Goal: Find specific page/section: Find specific page/section

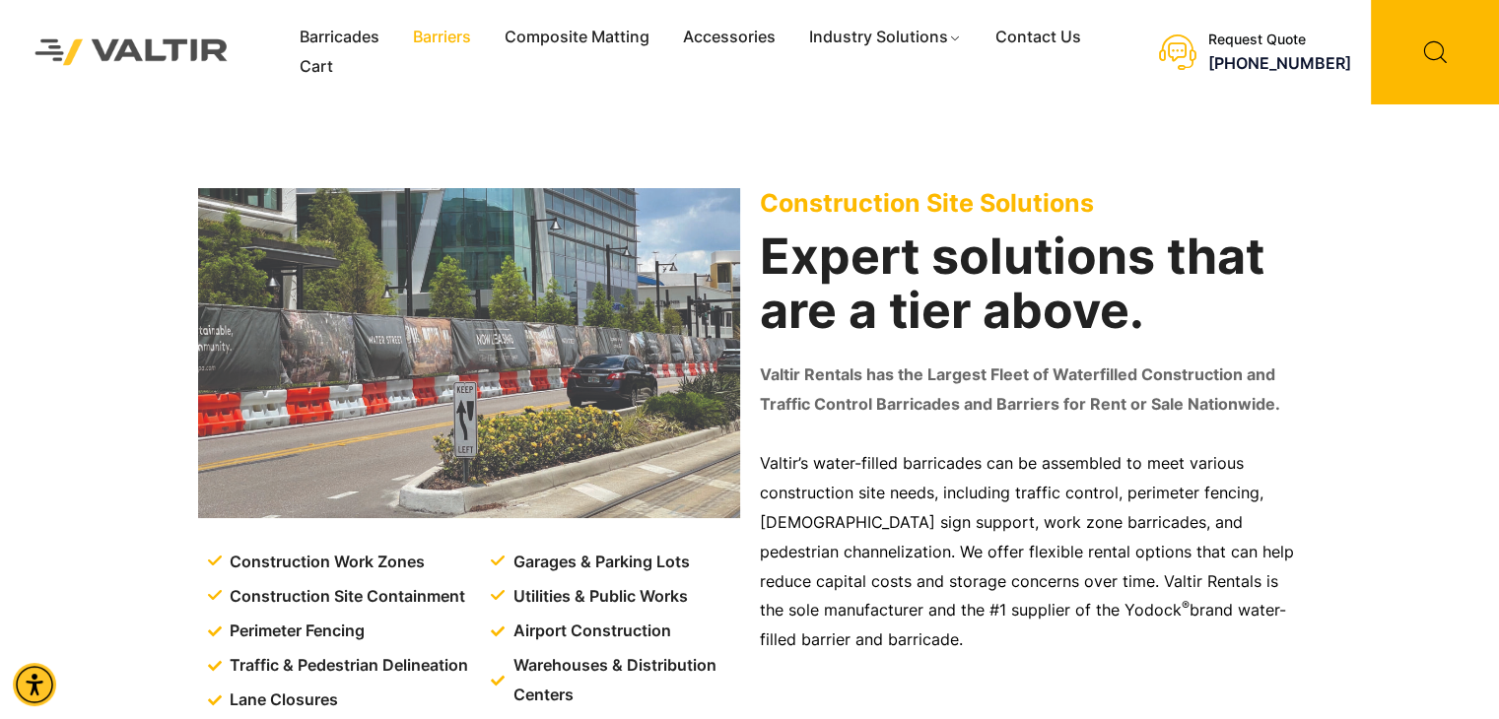
click at [438, 35] on link "Barriers" at bounding box center [442, 38] width 92 height 30
click at [449, 41] on link "Barriers" at bounding box center [442, 38] width 92 height 30
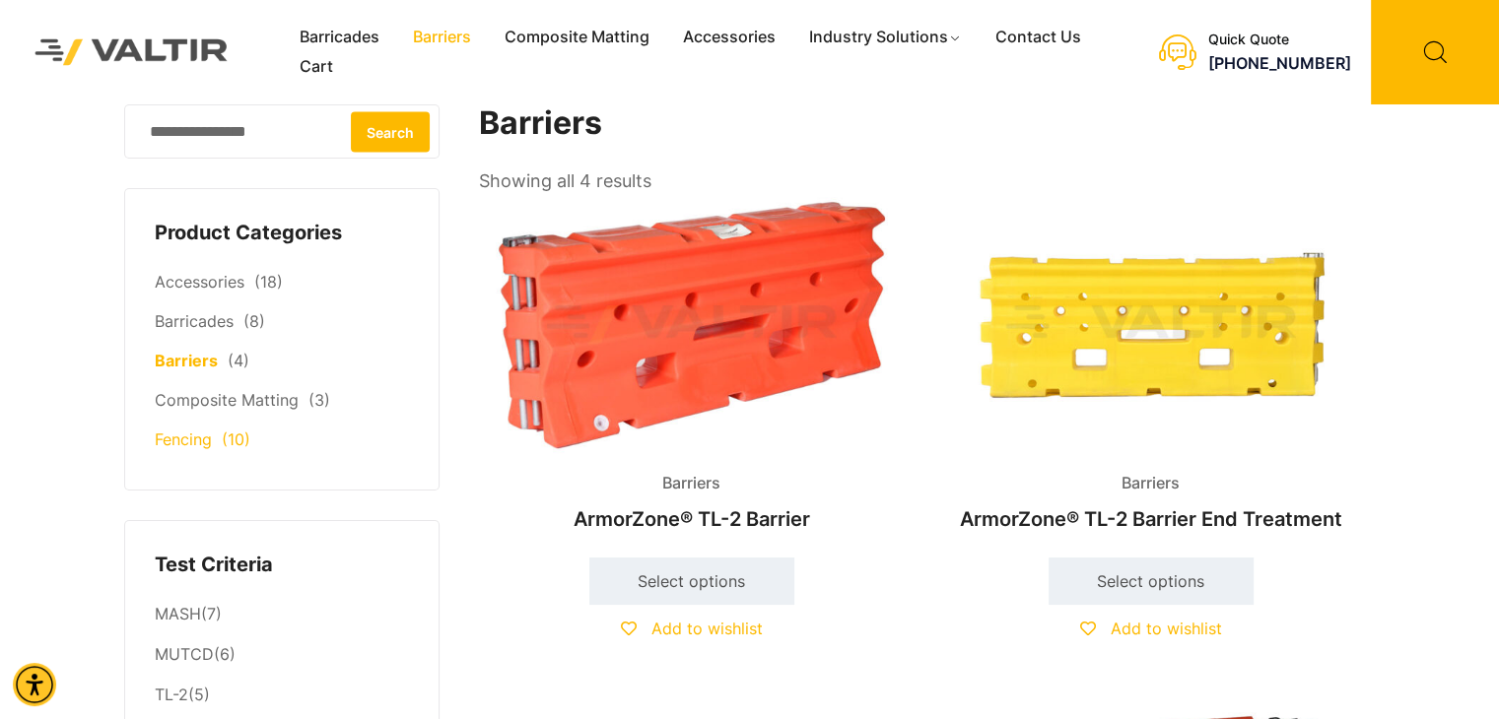
click at [197, 443] on link "Fencing" at bounding box center [183, 440] width 57 height 20
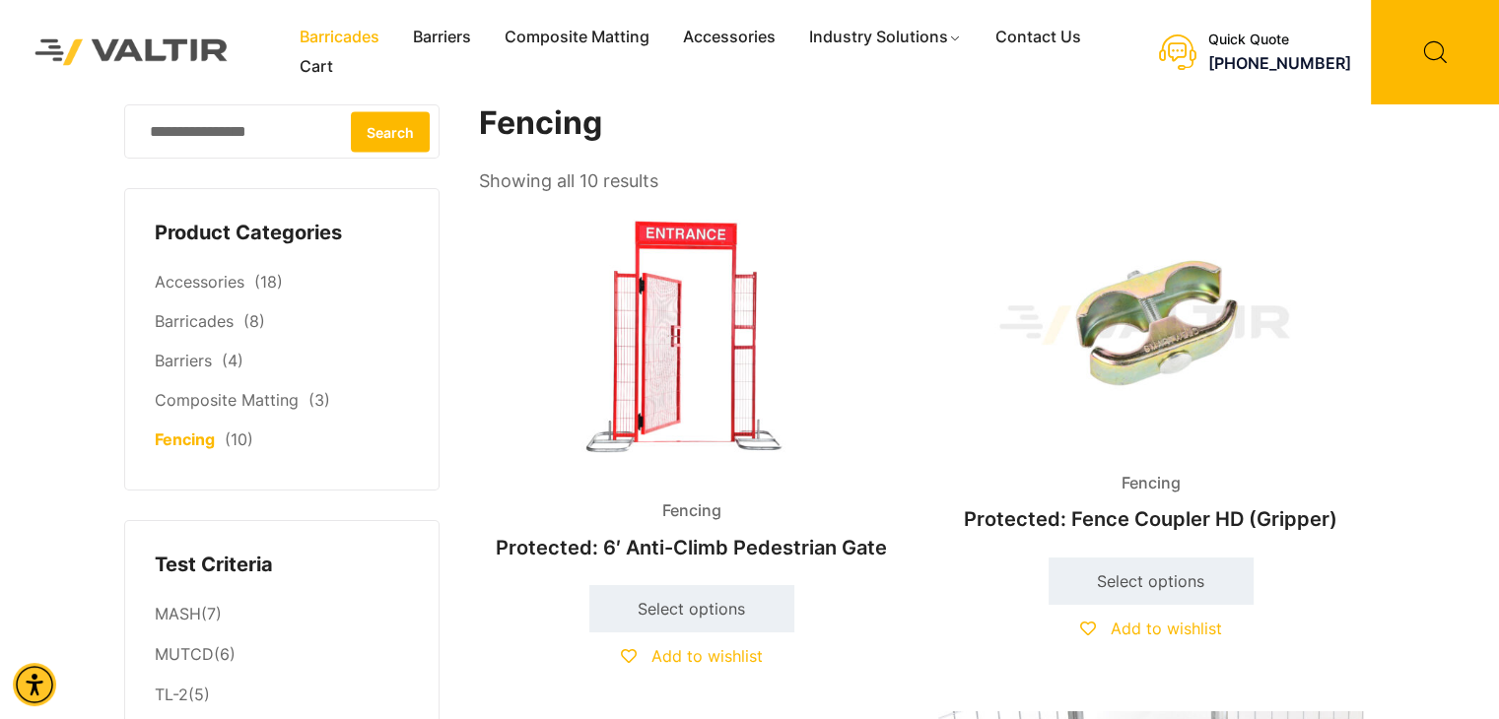
click at [361, 40] on link "Barricades" at bounding box center [339, 38] width 113 height 30
